Goal: Information Seeking & Learning: Understand process/instructions

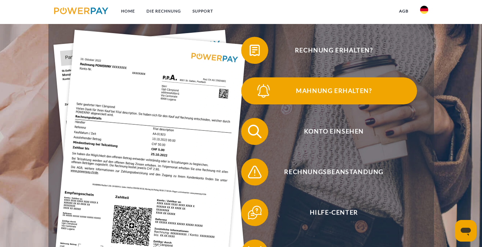
scroll to position [132, 0]
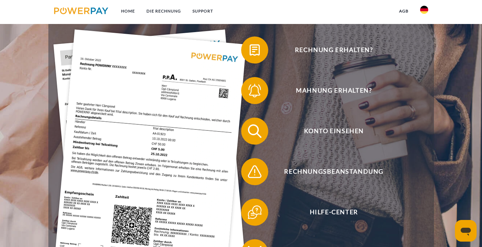
click at [212, 107] on img at bounding box center [149, 158] width 193 height 258
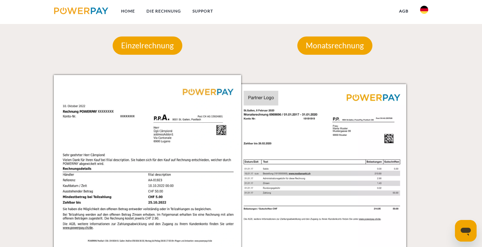
scroll to position [614, 0]
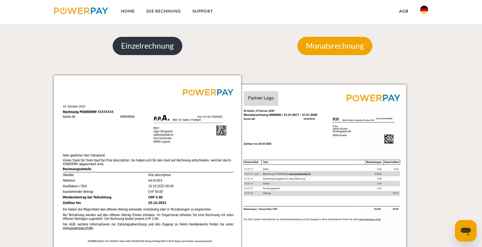
click at [160, 51] on p "Einzelrechnung" at bounding box center [148, 46] width 70 height 18
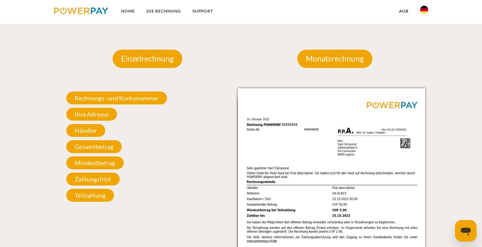
scroll to position [600, 0]
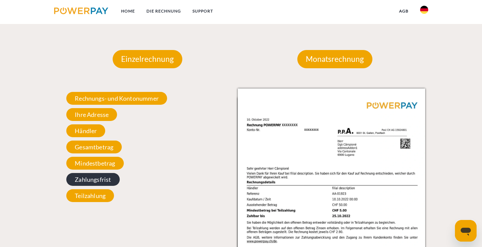
click at [96, 175] on span "Zahlungsfrist" at bounding box center [92, 179] width 53 height 13
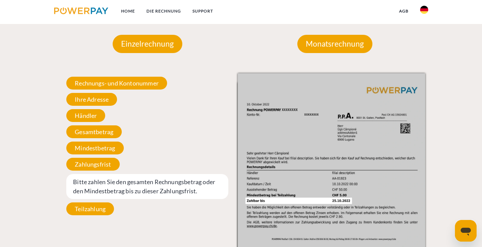
scroll to position [615, 0]
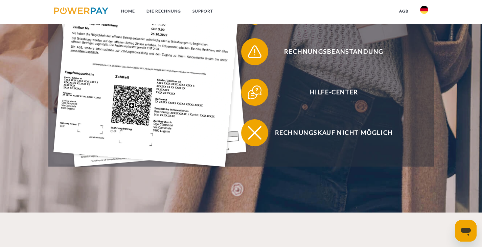
scroll to position [190, 0]
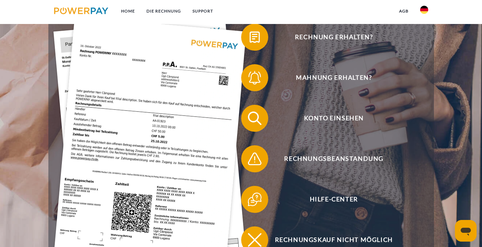
scroll to position [143, 0]
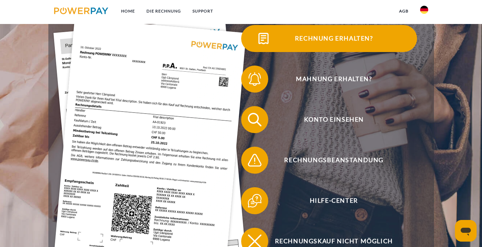
click at [275, 47] on button "Rechnung erhalten?" at bounding box center [329, 38] width 176 height 27
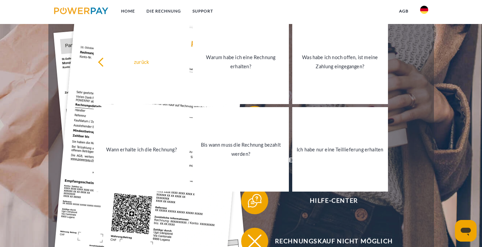
click at [408, 175] on div "Rechnungsbeanstandung" at bounding box center [329, 160] width 183 height 41
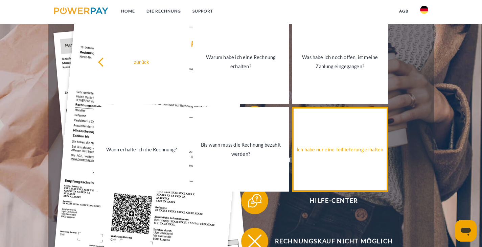
click at [356, 160] on link "Ich habe nur eine Teillieferung erhalten" at bounding box center [340, 149] width 96 height 85
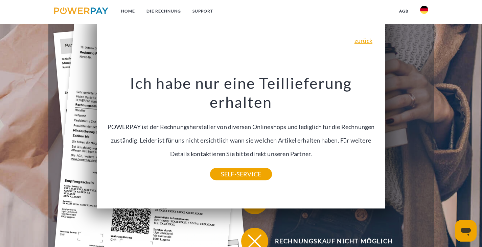
click at [62, 59] on img at bounding box center [149, 147] width 193 height 258
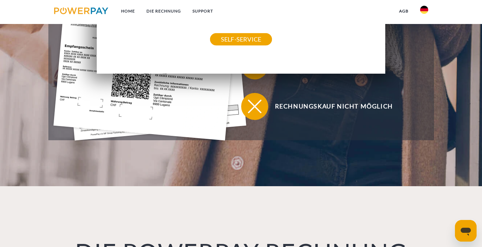
scroll to position [221, 0]
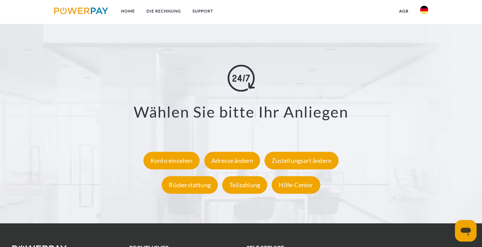
scroll to position [1279, 0]
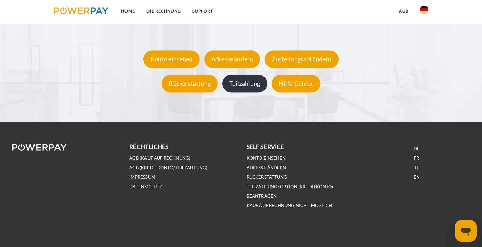
click at [253, 88] on div "Teilzahlung" at bounding box center [244, 84] width 45 height 18
click at [168, 169] on link "AGB (Kreditkonto/Teilzahlung)" at bounding box center [168, 168] width 78 height 6
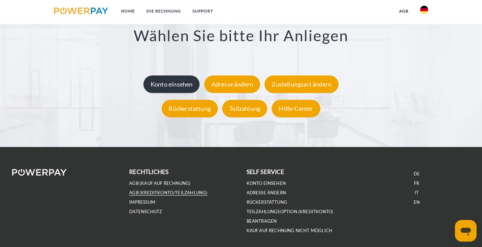
scroll to position [1253, 0]
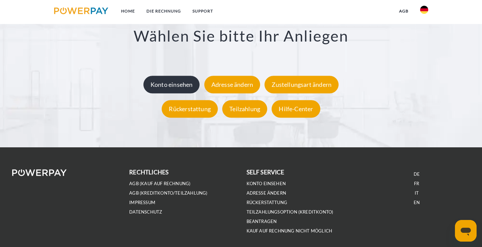
click at [178, 82] on div "Konto einsehen" at bounding box center [171, 85] width 57 height 18
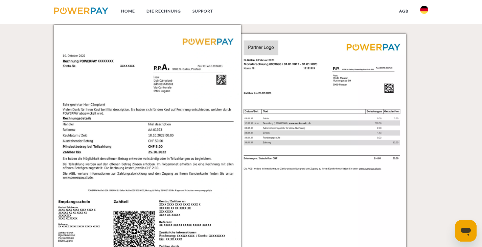
scroll to position [647, 0]
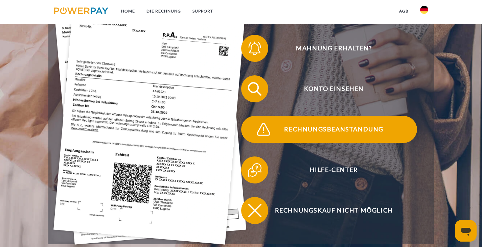
scroll to position [174, 0]
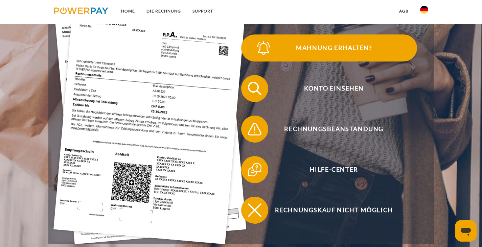
click at [280, 44] on span "Mahnung erhalten?" at bounding box center [334, 48] width 166 height 27
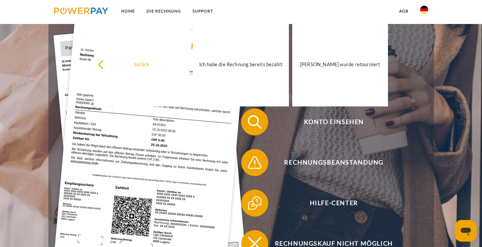
scroll to position [140, 0]
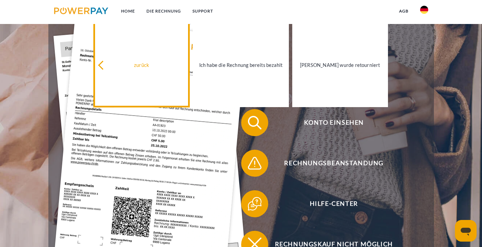
click at [154, 66] on div "zurück" at bounding box center [142, 64] width 88 height 9
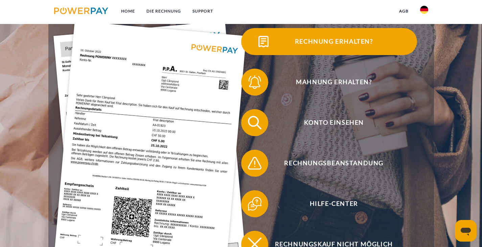
click at [259, 48] on span at bounding box center [254, 42] width 34 height 34
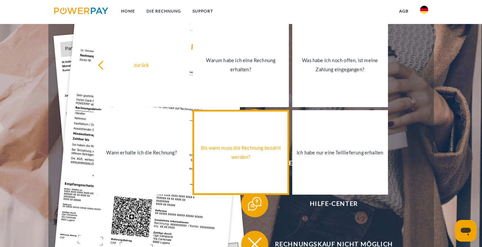
click at [238, 161] on div "Bis wann muss die Rechnung bezahlt werden?" at bounding box center [241, 152] width 88 height 18
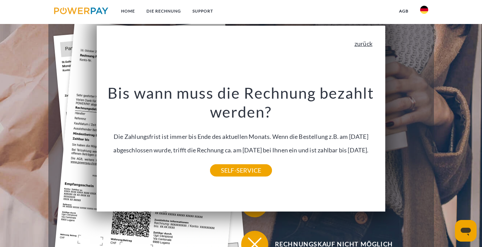
click at [365, 43] on link "zurück" at bounding box center [364, 44] width 18 height 6
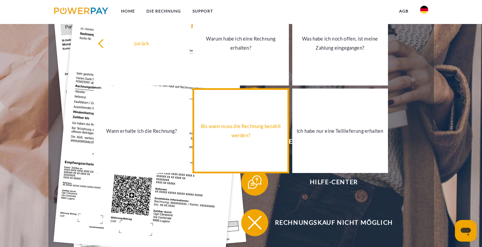
scroll to position [162, 0]
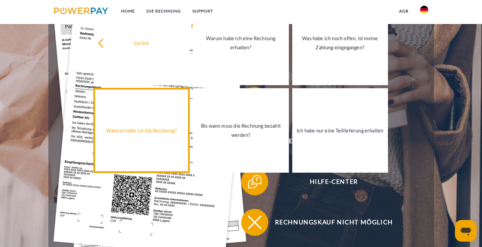
click at [151, 135] on div "Wann erhalte ich die Rechnung?" at bounding box center [142, 130] width 88 height 9
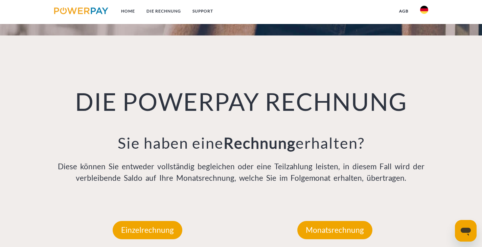
scroll to position [413, 0]
